Goal: Check status: Check status

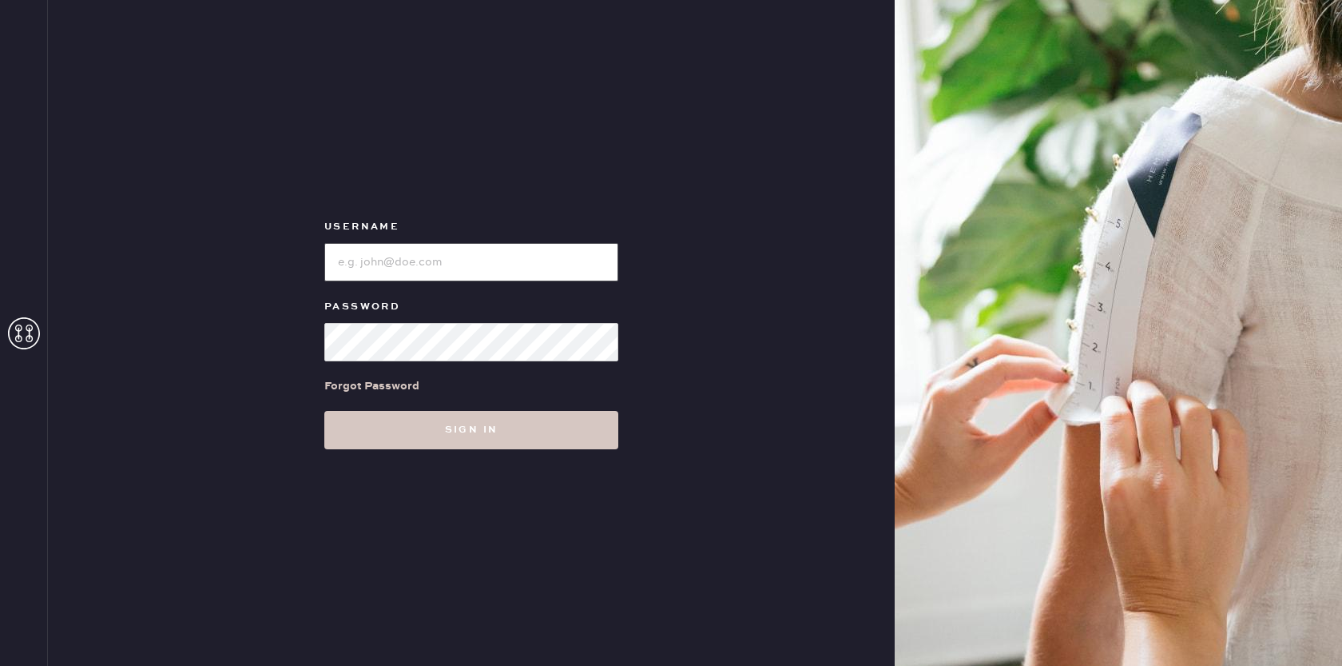
type input "[EMAIL_ADDRESS][DOMAIN_NAME]"
click at [446, 432] on button "Sign in" at bounding box center [471, 430] width 294 height 38
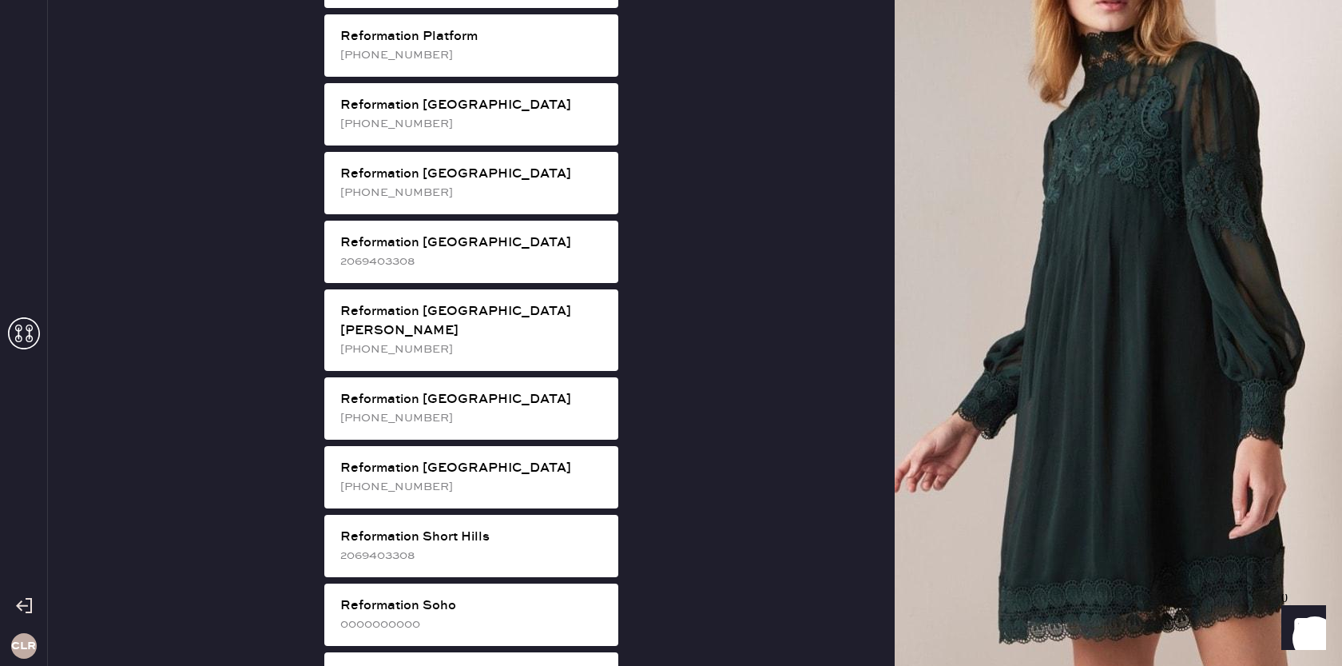
scroll to position [2396, 0]
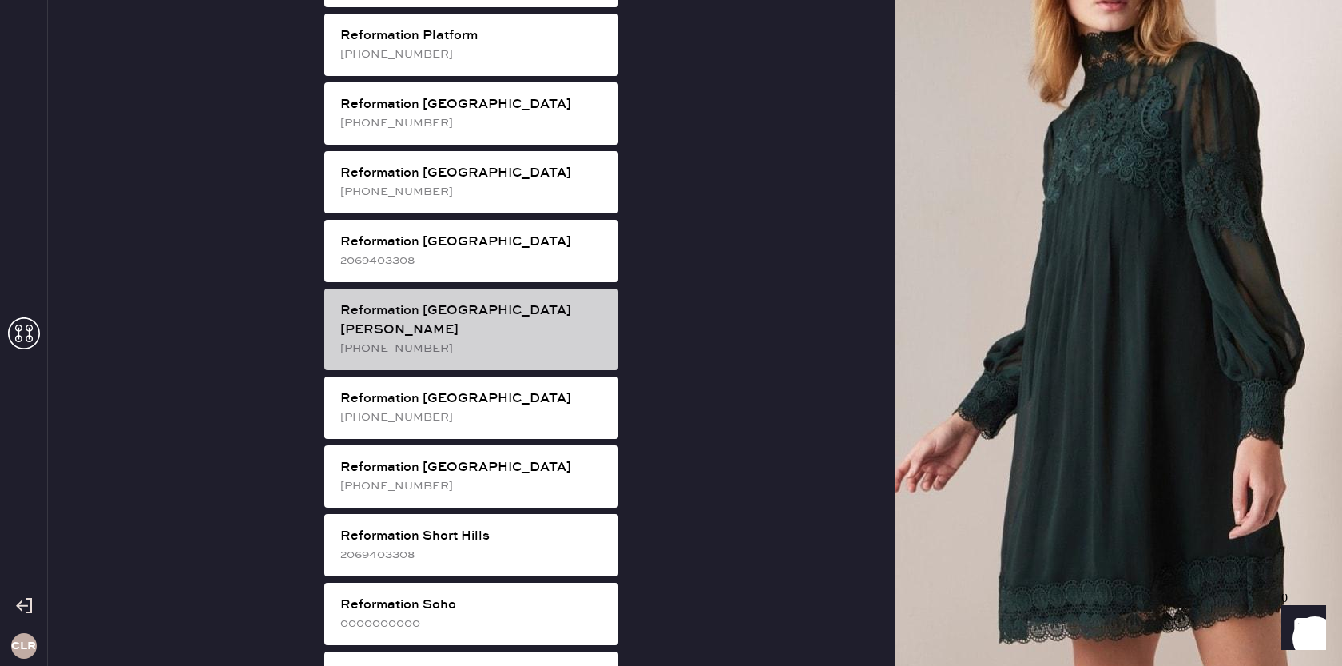
click at [519, 340] on div "[PHONE_NUMBER]" at bounding box center [472, 349] width 265 height 18
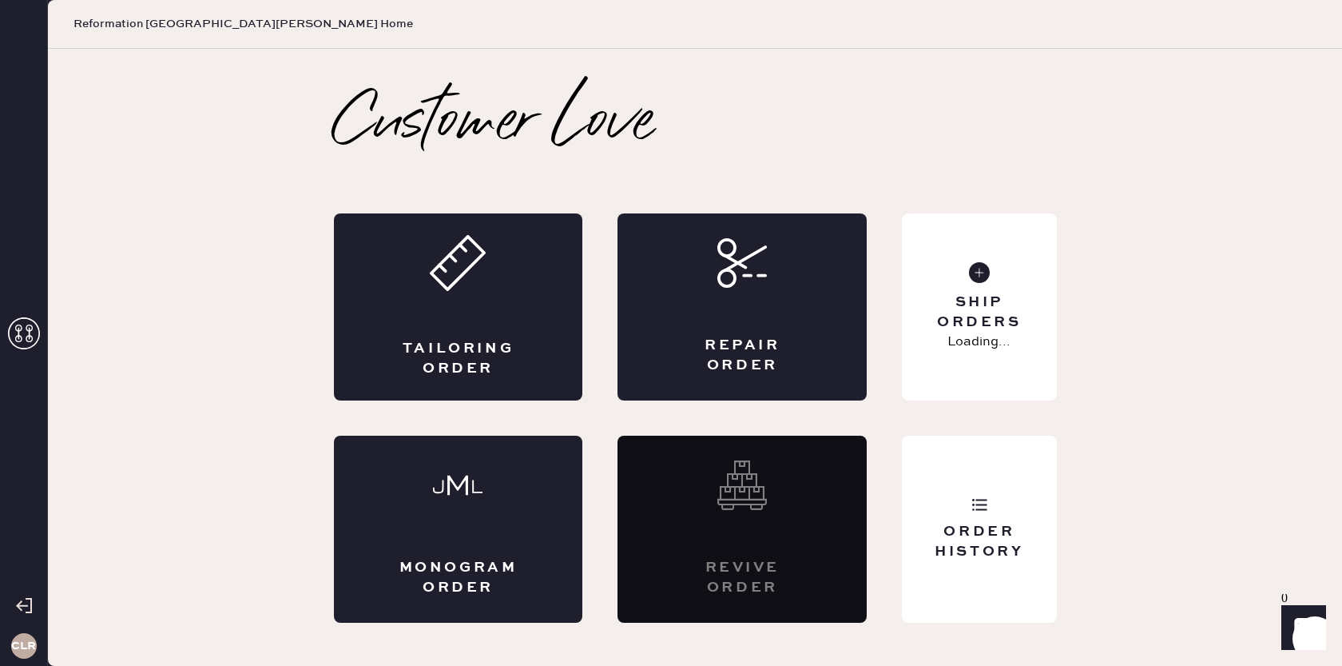
scroll to position [0, 0]
click at [990, 537] on div "Order History" at bounding box center [979, 542] width 129 height 40
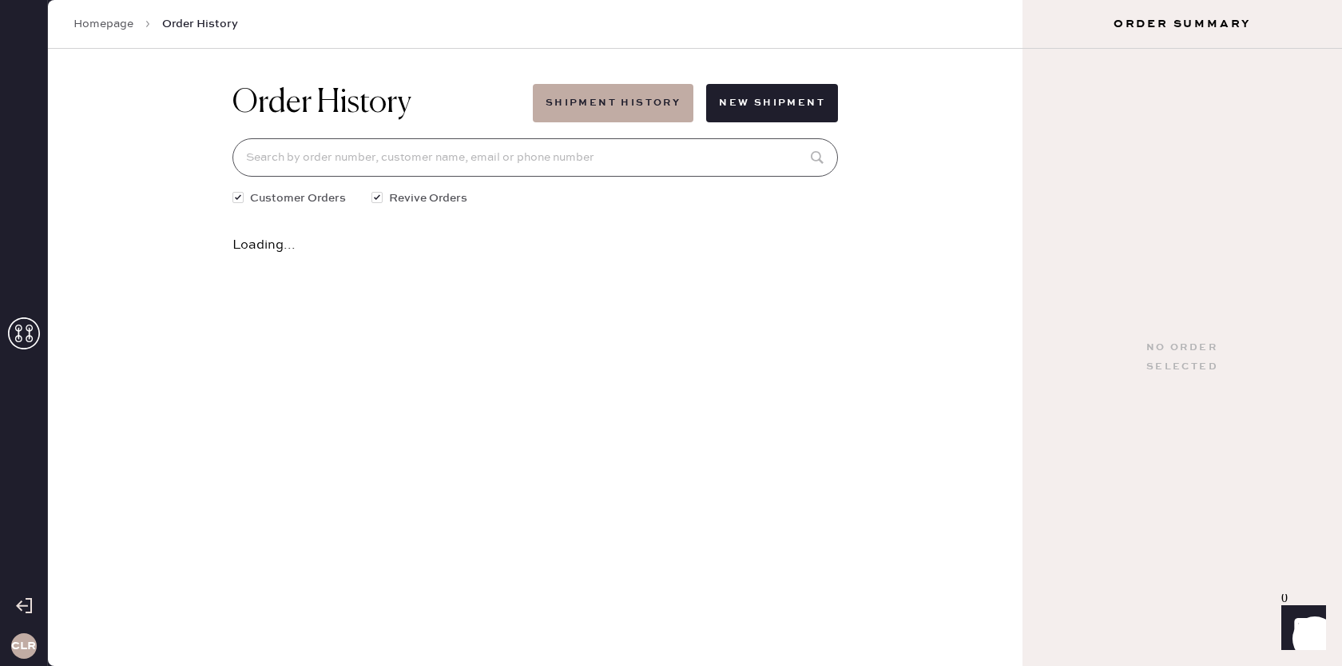
click at [635, 157] on input at bounding box center [536, 157] width 606 height 38
paste input "81641"
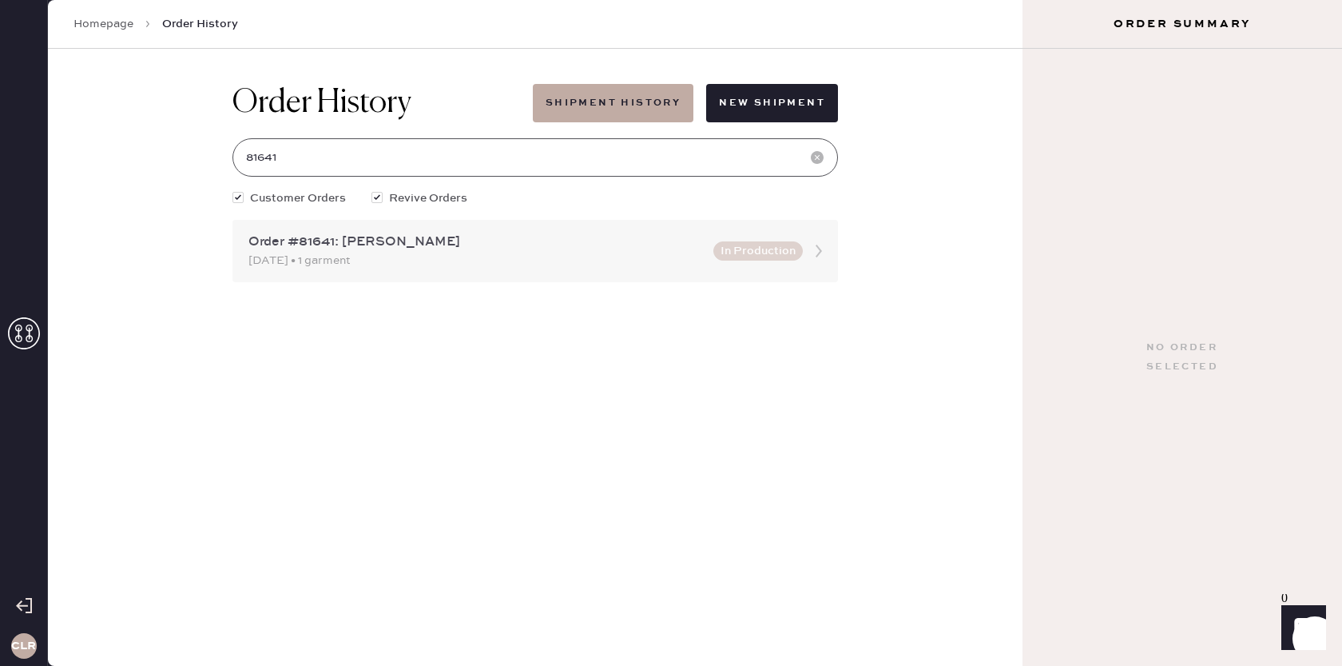
type input "81641"
click at [821, 250] on icon at bounding box center [819, 251] width 32 height 32
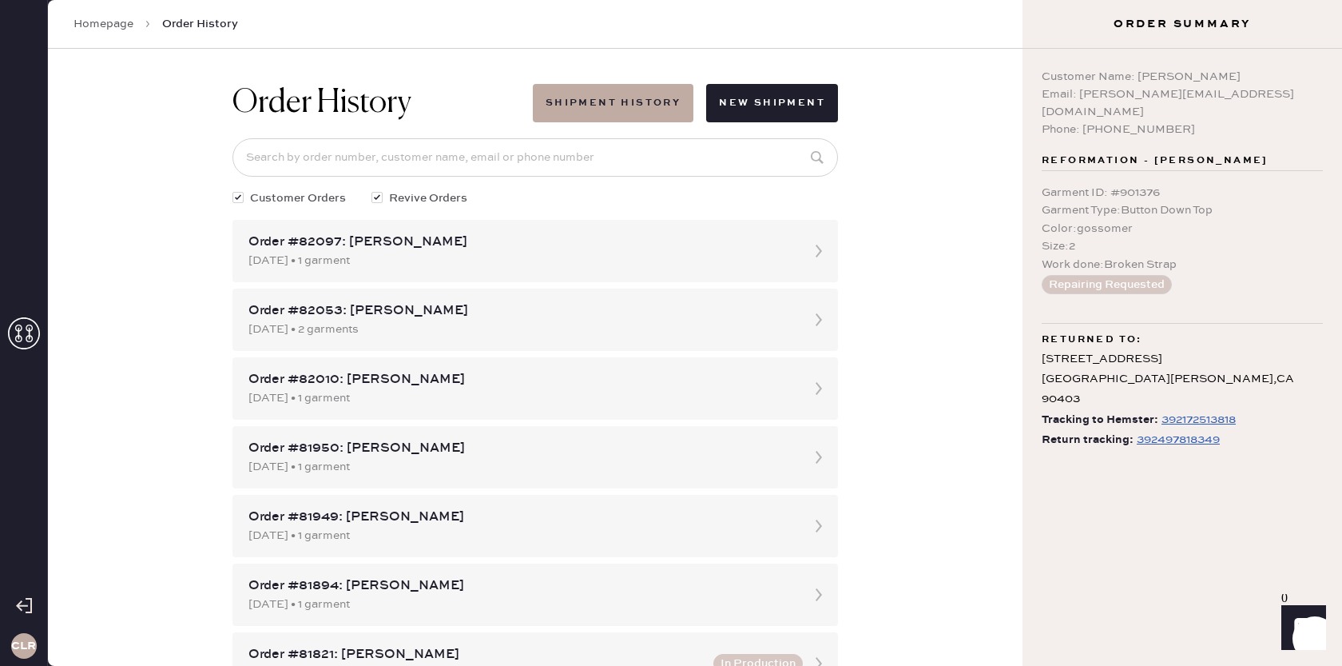
click at [1175, 430] on div "392497818349" at bounding box center [1178, 439] width 83 height 19
